Goal: Task Accomplishment & Management: Manage account settings

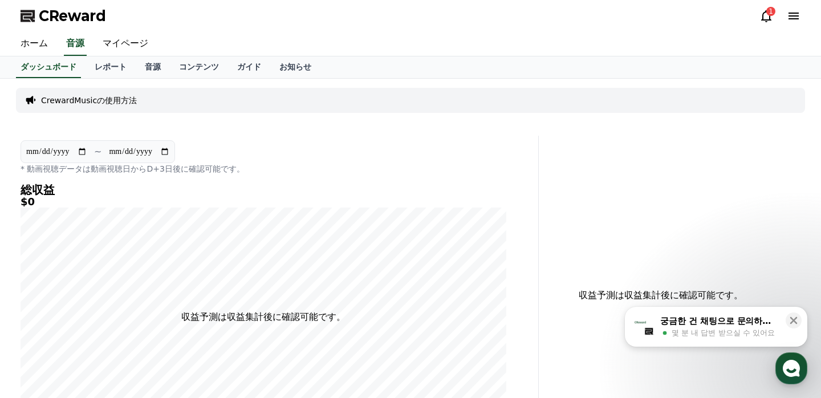
click at [764, 18] on icon at bounding box center [767, 16] width 14 height 14
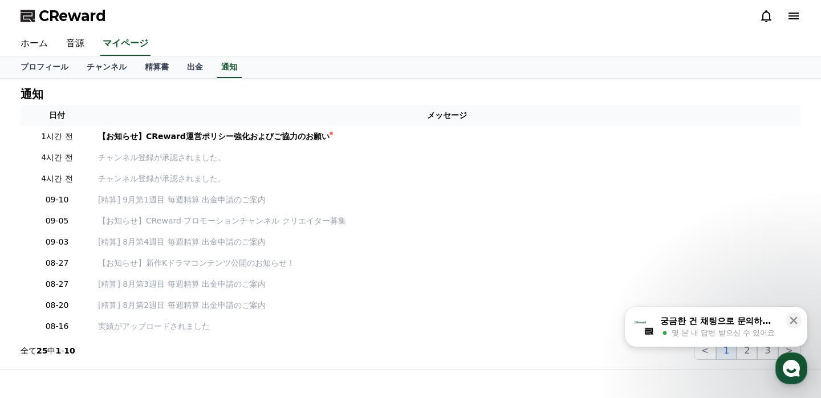
click at [769, 342] on button "궁금한 건 채팅으로 문의하세요 몇 분 내 답변 받으실 수 있어요" at bounding box center [716, 327] width 182 height 40
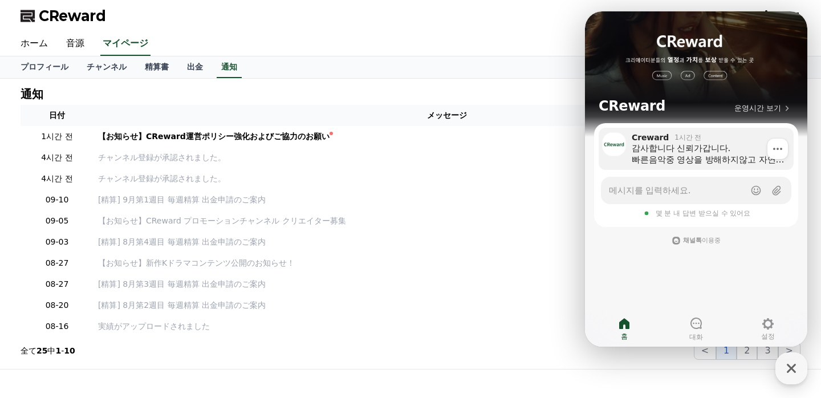
click at [699, 165] on div "감사합니다 신뢰가갑니다. 빠른음악중 영상을 방해하지않고 자연스럽게 깔아줄만한 빠른템포의 음악이 부족한게 느껴졌습니다. 예를들면 타사 (짤스의곡…" at bounding box center [709, 154] width 154 height 23
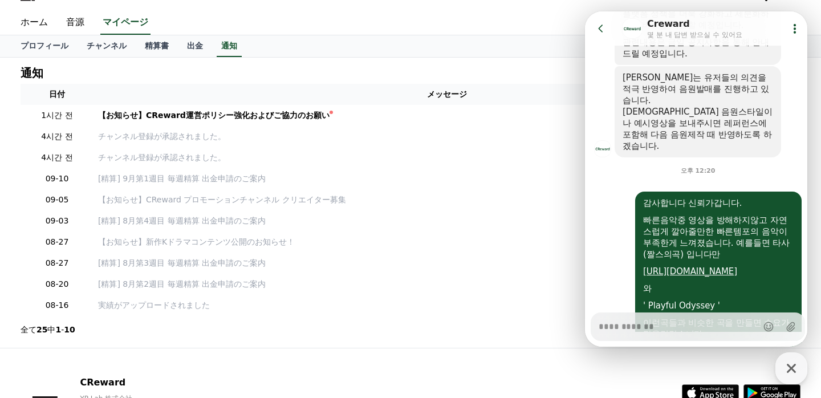
scroll to position [31, 0]
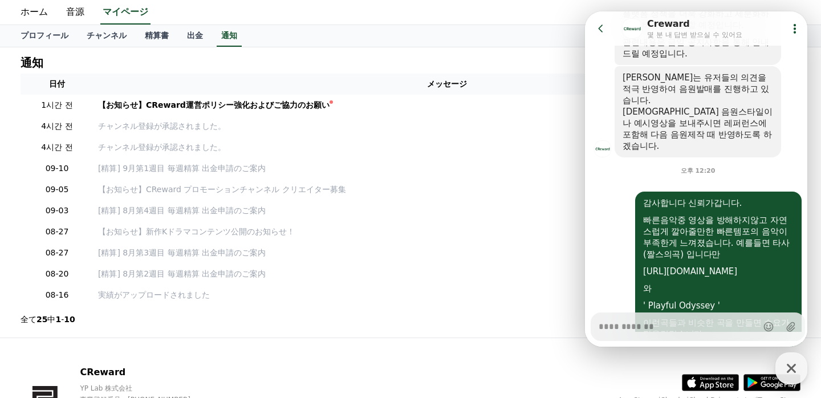
click at [547, 87] on th "メッセージ" at bounding box center [447, 84] width 707 height 21
click at [533, 326] on section "全て 25 中 1 - 10 < 1 2 3 >" at bounding box center [411, 319] width 780 height 18
click at [810, 51] on div "通知 日付 メッセージ 1시간 전 【お知らせ】CReward運営ポリシー強化およびご協力のお願い 4시간 전 チャンネル登録が承認されました。 4시간 전 …" at bounding box center [410, 192] width 821 height 290
click at [116, 11] on link "マイページ" at bounding box center [125, 13] width 50 height 24
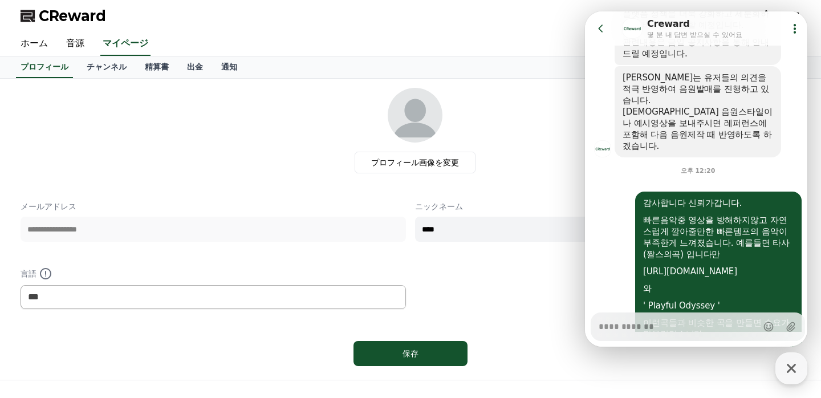
type textarea "*"
